Goal: Information Seeking & Learning: Learn about a topic

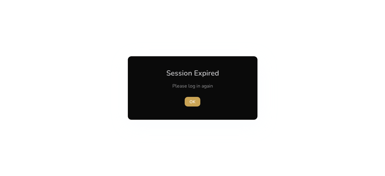
click at [191, 99] on span "OK" at bounding box center [192, 102] width 6 height 6
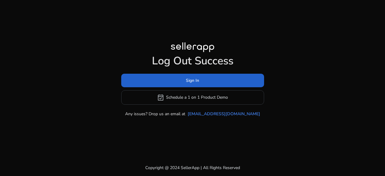
click at [219, 82] on span at bounding box center [192, 80] width 143 height 14
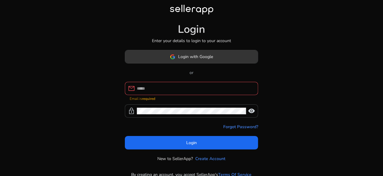
click at [219, 61] on span at bounding box center [191, 57] width 133 height 14
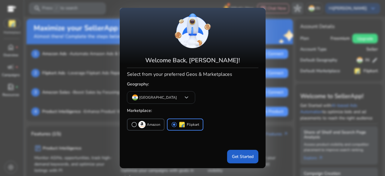
click at [247, 161] on span at bounding box center [242, 156] width 31 height 14
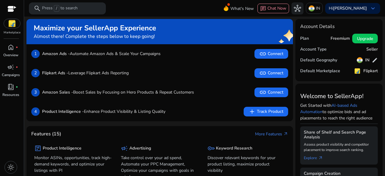
click at [46, 10] on p "Press / to search" at bounding box center [59, 8] width 35 height 7
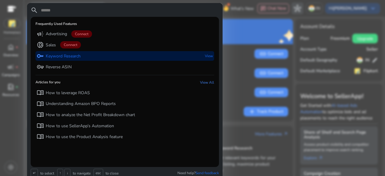
click at [55, 57] on p "Keyword Research" at bounding box center [63, 56] width 35 height 6
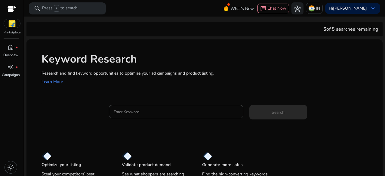
click at [138, 119] on div at bounding box center [176, 121] width 134 height 6
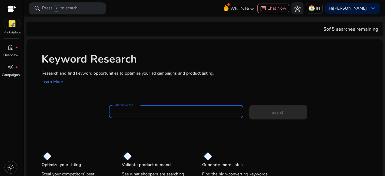
click at [138, 112] on input "Enter Keyword" at bounding box center [176, 111] width 125 height 7
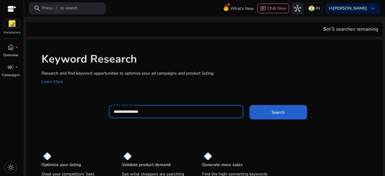
type input "**********"
click at [286, 113] on span at bounding box center [278, 112] width 58 height 14
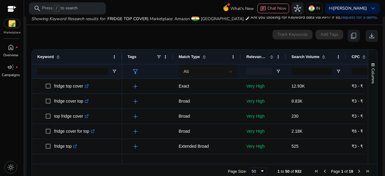
scroll to position [82, 0]
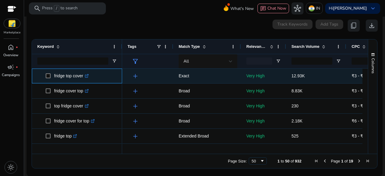
drag, startPoint x: 83, startPoint y: 77, endPoint x: 52, endPoint y: 79, distance: 30.4
click at [51, 79] on span "fridge top cover .st0{fill:#2c8af8}" at bounding box center [81, 76] width 71 height 12
drag, startPoint x: 84, startPoint y: 78, endPoint x: 46, endPoint y: 80, distance: 38.2
click at [46, 80] on span "fridge top cover .st0{fill:#2c8af8}" at bounding box center [81, 76] width 71 height 12
copy span "fridge top cover"
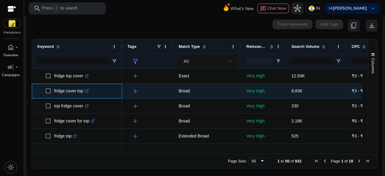
drag, startPoint x: 85, startPoint y: 94, endPoint x: 50, endPoint y: 93, distance: 34.9
click at [50, 93] on span "fridge cover top .st0{fill:#2c8af8}" at bounding box center [81, 91] width 71 height 12
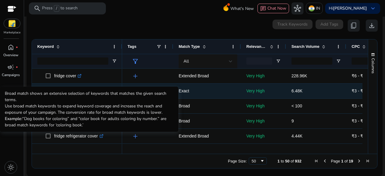
scroll to position [90, 0]
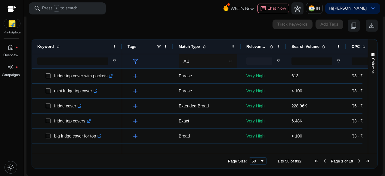
click at [13, 119] on div "home fiber_manual_record Overview campaign fiber_manual_record Campaigns light_…" at bounding box center [12, 108] width 24 height 133
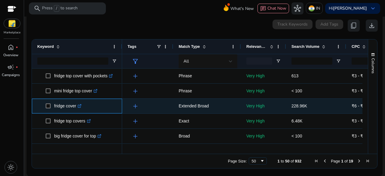
drag, startPoint x: 75, startPoint y: 109, endPoint x: 53, endPoint y: 109, distance: 22.6
click at [53, 109] on span "fridge cover .st0{fill:#2c8af8}" at bounding box center [81, 106] width 71 height 12
copy span "fridge cover"
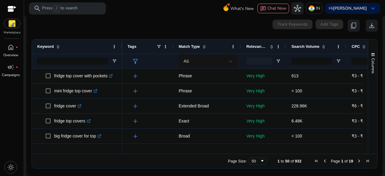
click at [320, 46] on span at bounding box center [322, 46] width 7 height 5
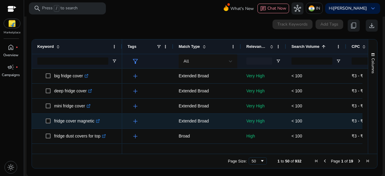
scroll to position [0, 0]
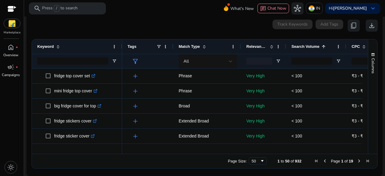
click at [318, 46] on span "Search Volume" at bounding box center [305, 46] width 28 height 5
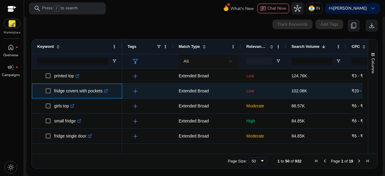
drag, startPoint x: 103, startPoint y: 94, endPoint x: 52, endPoint y: 91, distance: 51.2
click at [52, 91] on span "fridge covers with pockets .st0{fill:#2c8af8}" at bounding box center [81, 91] width 71 height 12
copy span "fridge covers with pockets"
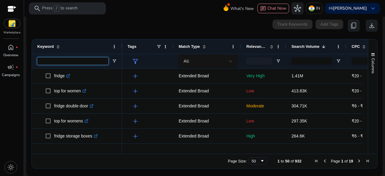
click at [73, 60] on input "Keyword Filter Input" at bounding box center [72, 60] width 71 height 7
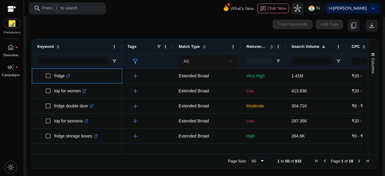
drag, startPoint x: 65, startPoint y: 80, endPoint x: 45, endPoint y: 66, distance: 24.1
click at [45, 66] on div "Keyword Tags Match Type 1 0" at bounding box center [200, 96] width 336 height 114
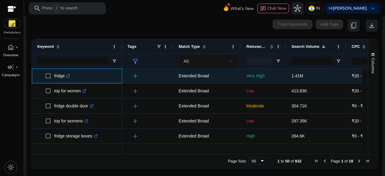
click at [60, 71] on p "fridge .st0{fill:#2c8af8}" at bounding box center [62, 76] width 16 height 12
drag, startPoint x: 67, startPoint y: 80, endPoint x: 51, endPoint y: 71, distance: 17.9
click at [51, 71] on span "fridge .st0{fill:#2c8af8}" at bounding box center [81, 76] width 71 height 12
copy span "fridge"
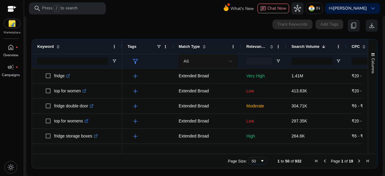
click at [75, 54] on div at bounding box center [77, 61] width 90 height 14
click at [66, 63] on input "Keyword Filter Input" at bounding box center [72, 60] width 71 height 7
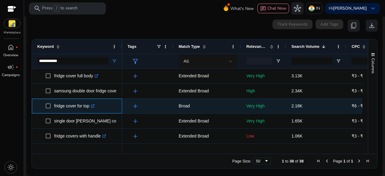
drag, startPoint x: 89, startPoint y: 109, endPoint x: 54, endPoint y: 106, distance: 35.3
click at [54, 107] on span "fridge cover for top .st0{fill:#2c8af8}" at bounding box center [81, 106] width 71 height 12
click at [87, 109] on p "fridge cover for top .st0{fill:#2c8af8}" at bounding box center [74, 106] width 41 height 12
drag, startPoint x: 91, startPoint y: 110, endPoint x: 52, endPoint y: 100, distance: 39.8
click at [52, 100] on span "fridge cover for top .st0{fill:#2c8af8}" at bounding box center [81, 106] width 71 height 12
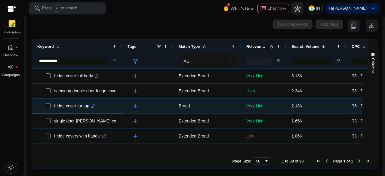
copy span "fridge cover for top"
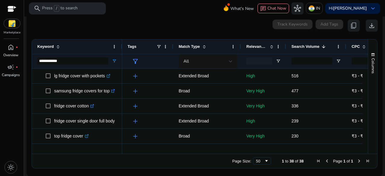
drag, startPoint x: 181, startPoint y: 52, endPoint x: 181, endPoint y: 91, distance: 38.2
click at [181, 85] on div "**********" at bounding box center [200, 96] width 336 height 114
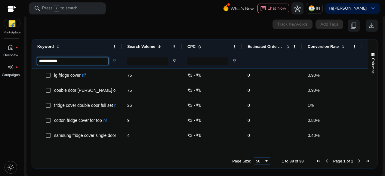
click at [76, 63] on input "**********" at bounding box center [72, 60] width 71 height 7
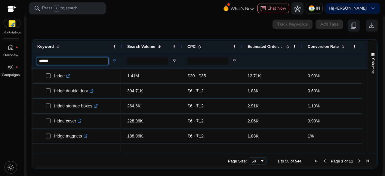
type input "******"
drag, startPoint x: 235, startPoint y: 154, endPoint x: 174, endPoint y: 150, distance: 61.5
click at [171, 150] on div "Drag here to set row groups Drag here to set column labels Keyword ****** Match…" at bounding box center [205, 103] width 346 height 129
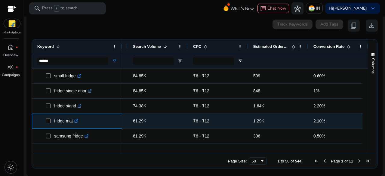
drag, startPoint x: 74, startPoint y: 122, endPoint x: 51, endPoint y: 120, distance: 22.6
click at [51, 120] on span "fridge mat .st0{fill:#2c8af8}" at bounding box center [81, 121] width 71 height 12
copy span "fridge mat"
